Goal: Check status

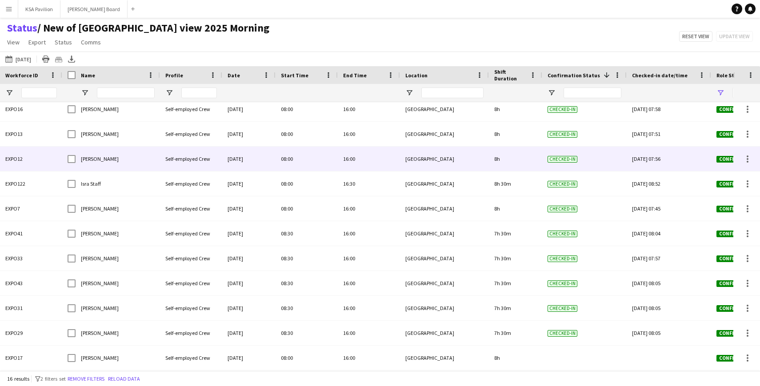
scroll to position [130, 0]
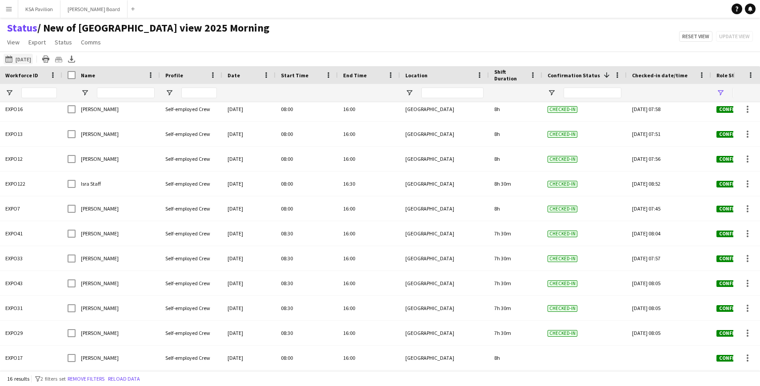
click at [32, 62] on button "This Week [DATE]" at bounding box center [18, 59] width 29 height 11
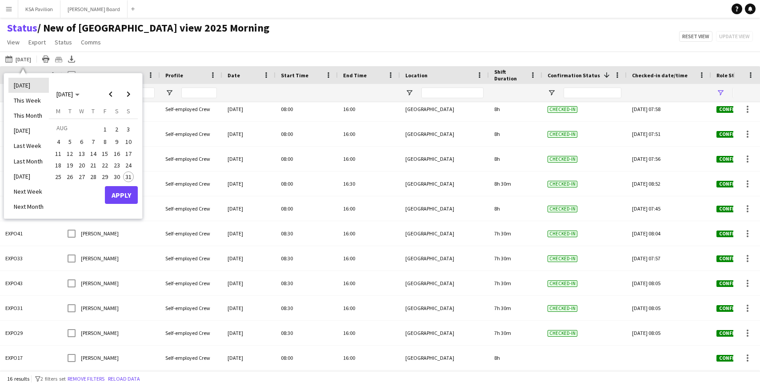
click at [32, 80] on li "[DATE]" at bounding box center [28, 85] width 40 height 15
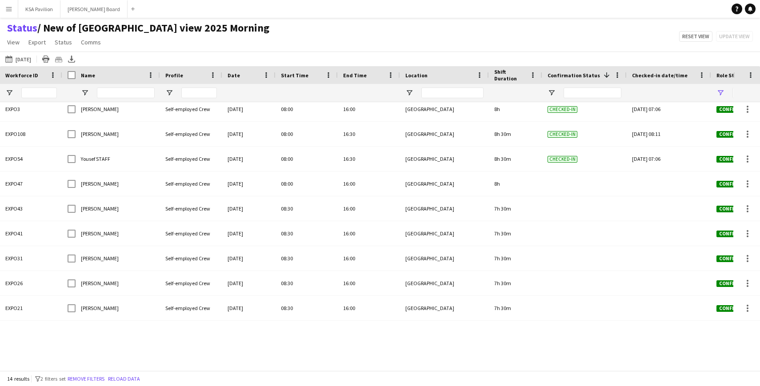
scroll to position [80, 0]
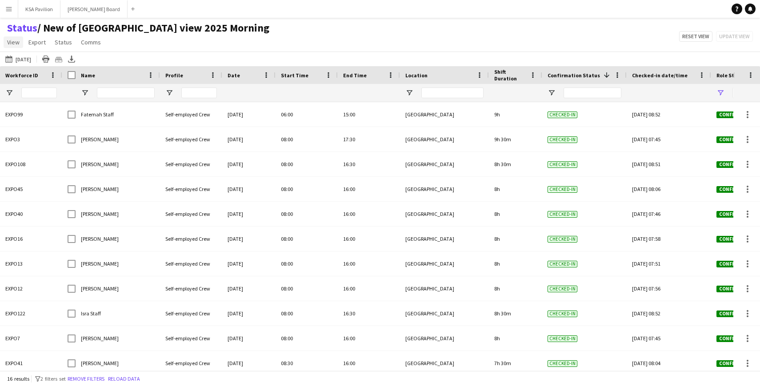
click at [19, 41] on span "View" at bounding box center [13, 42] width 12 height 8
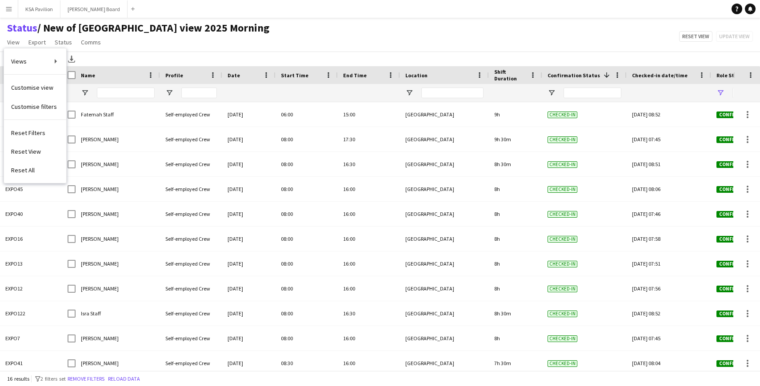
click at [210, 42] on div "Status / New of [GEOGRAPHIC_DATA] view 2025 Morning View Views Default view New…" at bounding box center [380, 36] width 760 height 30
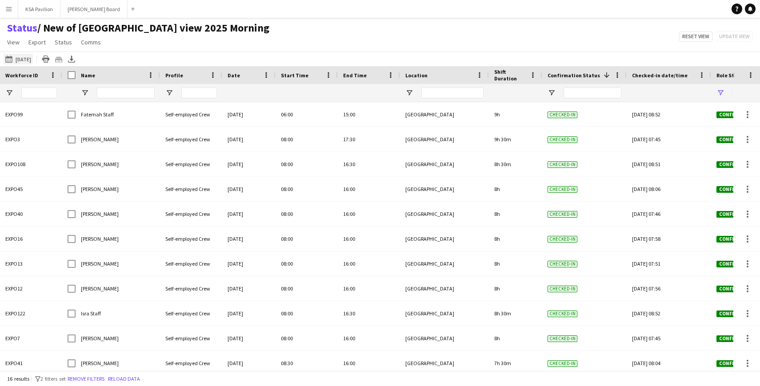
click at [22, 61] on button "This Week [DATE]" at bounding box center [18, 59] width 29 height 11
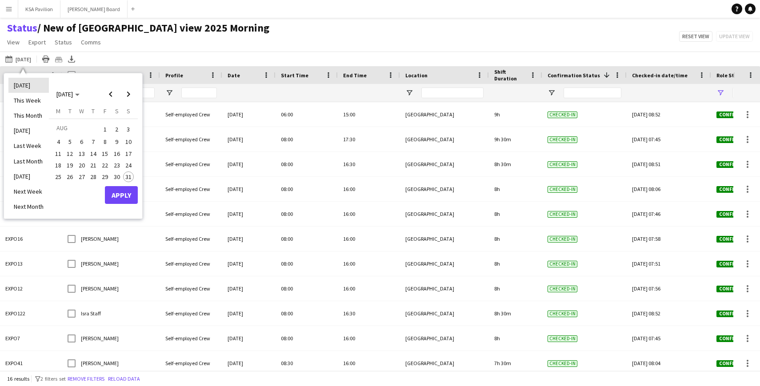
click at [33, 80] on li "[DATE]" at bounding box center [28, 85] width 40 height 15
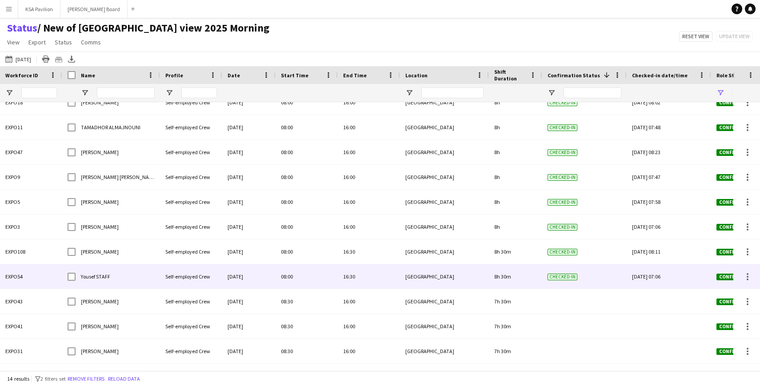
scroll to position [31, 0]
